Goal: Information Seeking & Learning: Learn about a topic

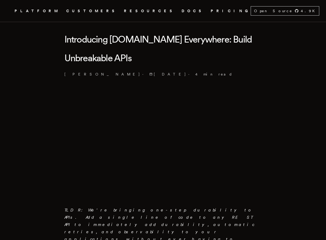
scroll to position [131, 0]
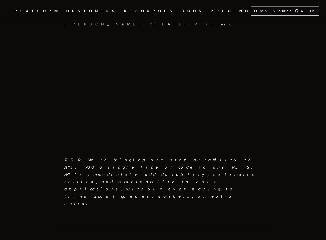
scroll to position [185, 0]
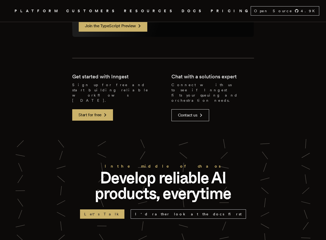
scroll to position [1078, 0]
